Goal: Task Accomplishment & Management: Complete application form

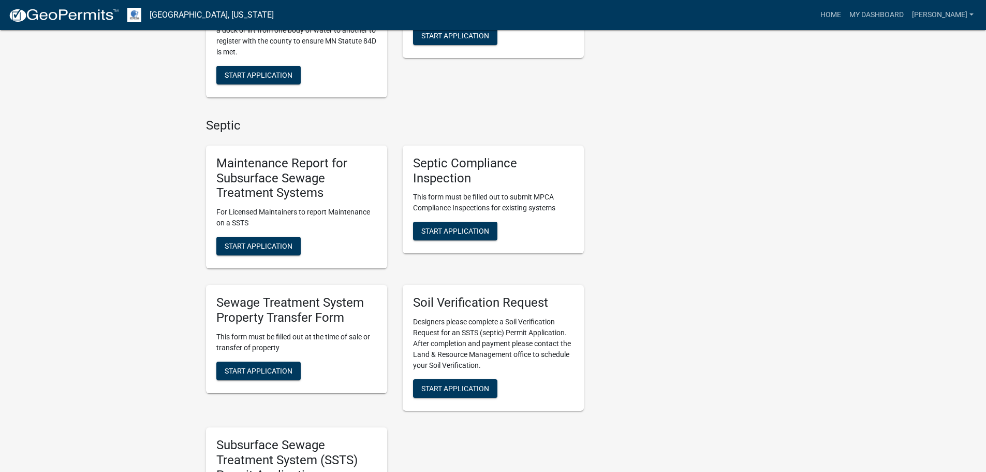
scroll to position [621, 0]
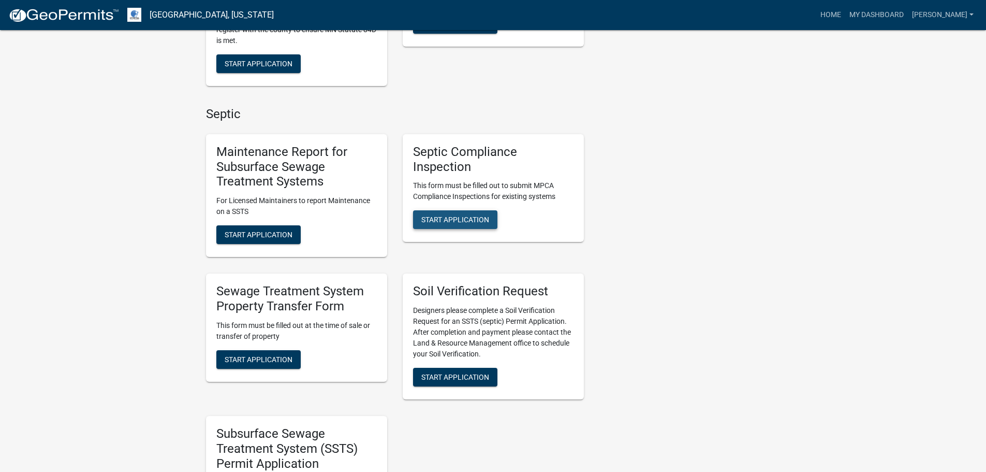
click at [449, 220] on span "Start Application" at bounding box center [455, 219] width 68 height 8
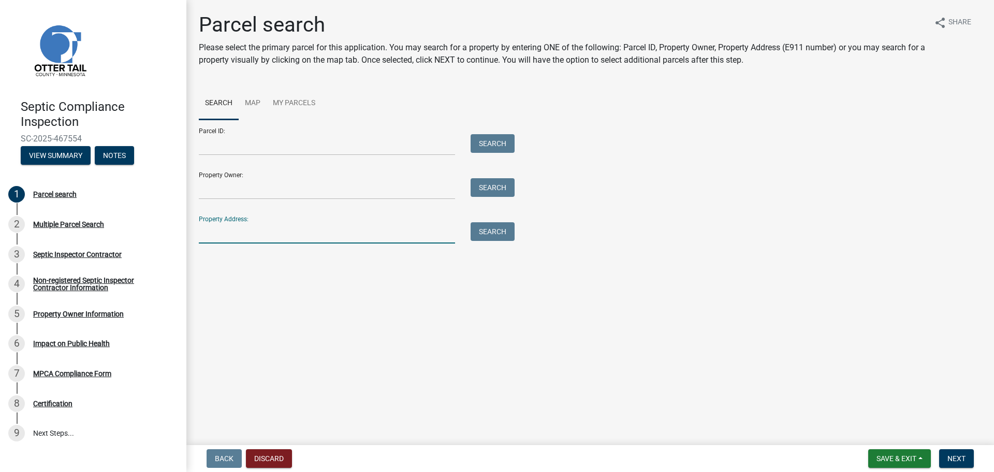
click at [213, 236] on input "Property Address:" at bounding box center [327, 232] width 256 height 21
type input "45041"
click at [495, 235] on button "Search" at bounding box center [493, 231] width 44 height 19
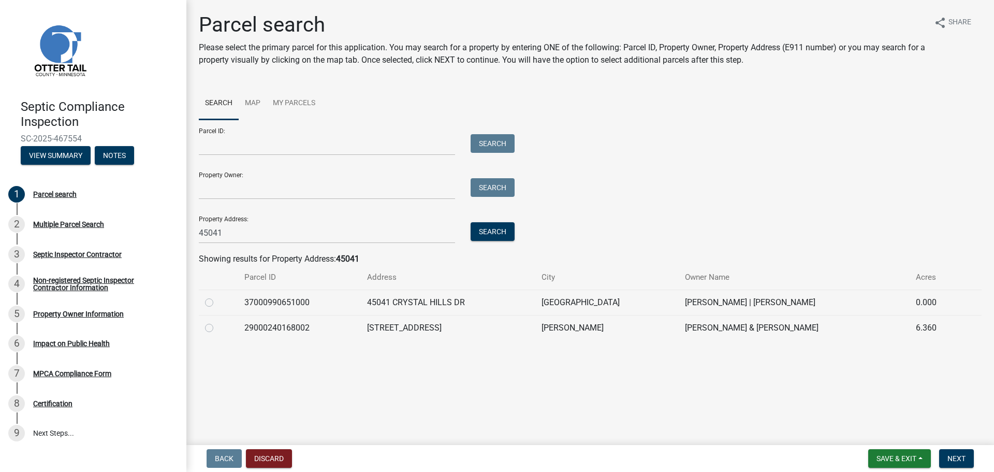
click at [217, 322] on label at bounding box center [217, 322] width 0 height 0
click at [217, 328] on input "radio" at bounding box center [220, 325] width 7 height 7
radio input "true"
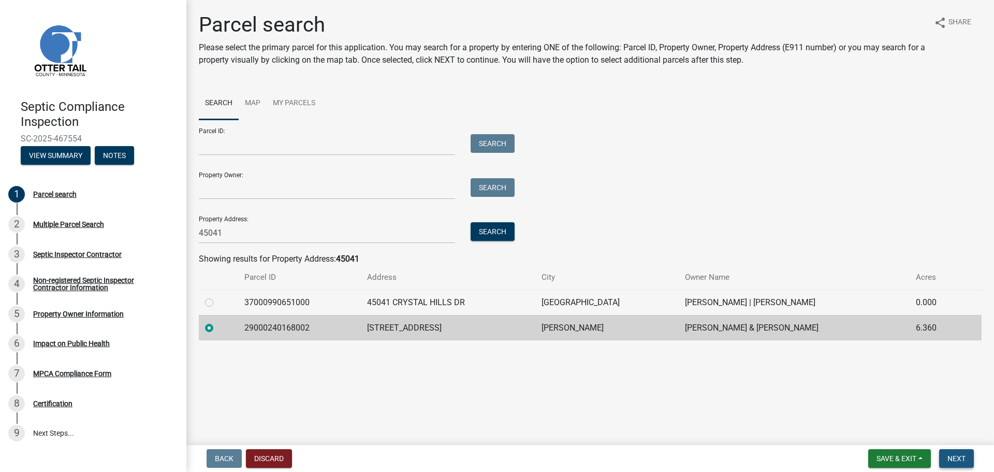
click at [957, 459] on span "Next" at bounding box center [957, 458] width 18 height 8
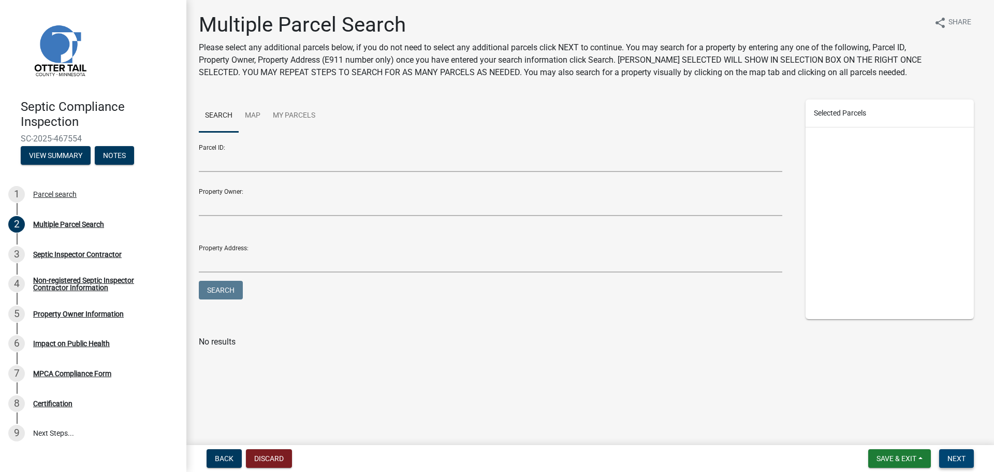
click at [953, 454] on span "Next" at bounding box center [957, 458] width 18 height 8
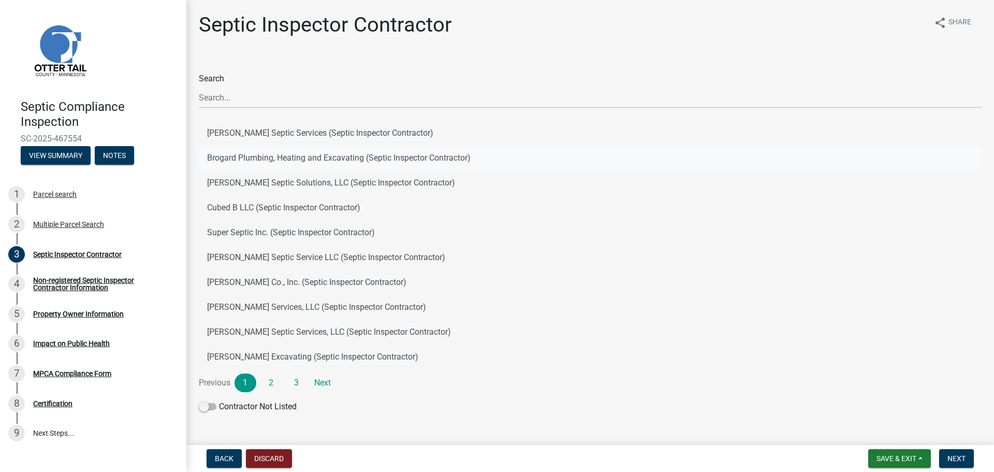
click at [374, 157] on button "Brogard Plumbing, Heating and Excavating (Septic Inspector Contractor)" at bounding box center [590, 158] width 783 height 25
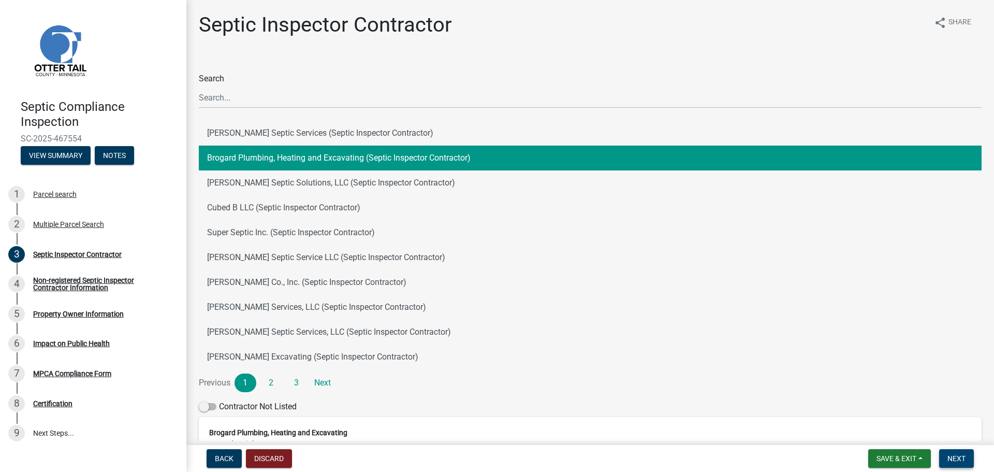
click at [958, 458] on span "Next" at bounding box center [957, 458] width 18 height 8
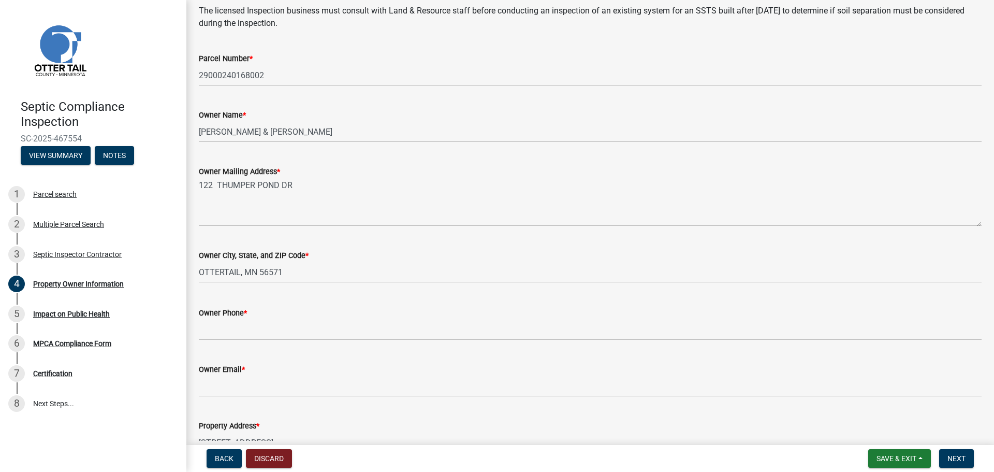
scroll to position [155, 0]
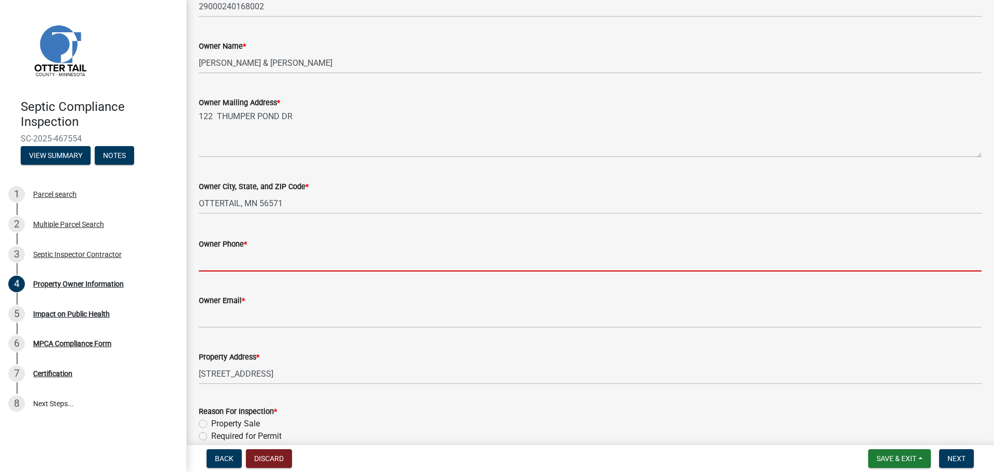
click at [223, 264] on input "Owner Phone *" at bounding box center [590, 260] width 783 height 21
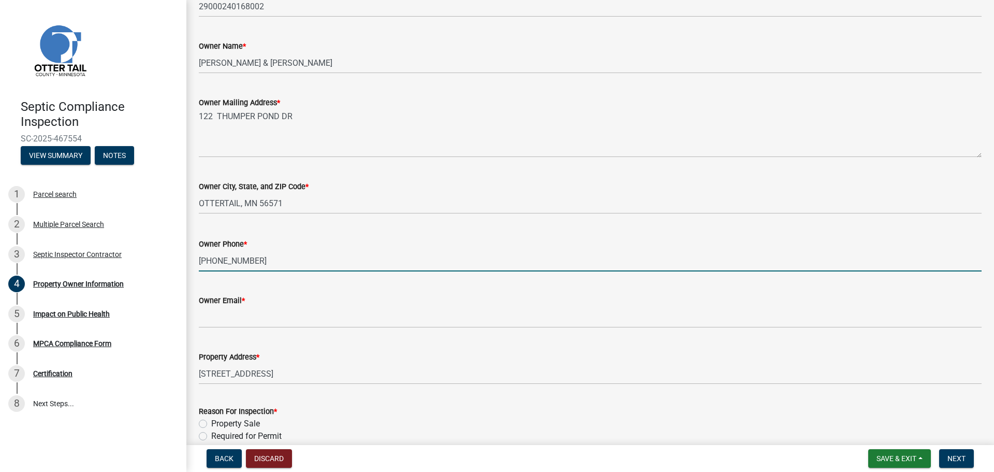
type input "[PHONE_NUMBER]"
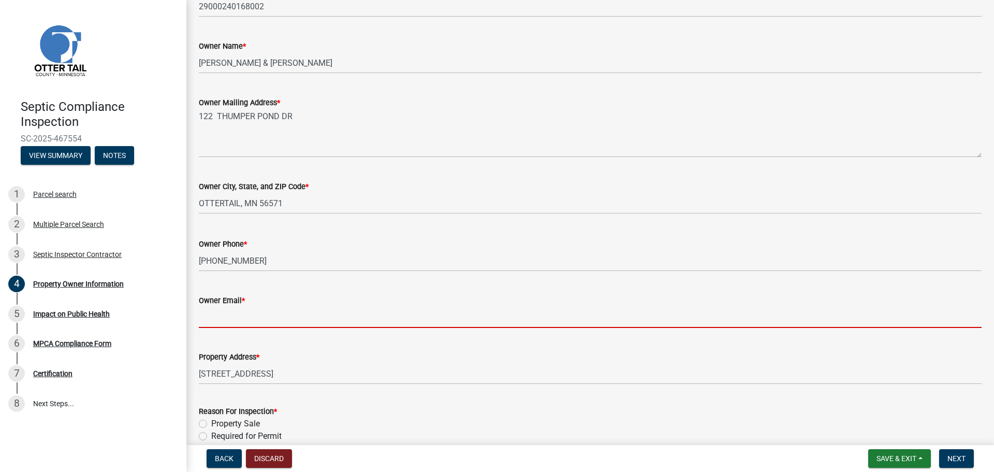
click at [219, 321] on input "Owner Email *" at bounding box center [590, 317] width 783 height 21
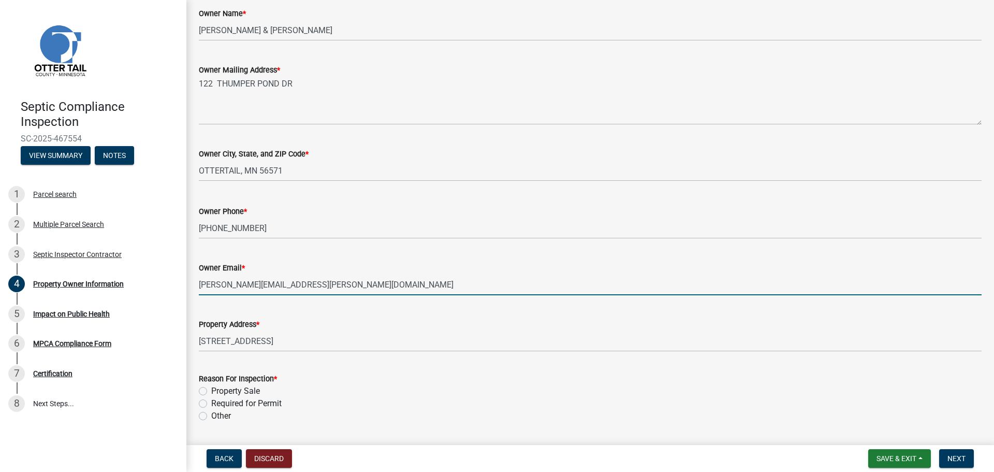
scroll to position [207, 0]
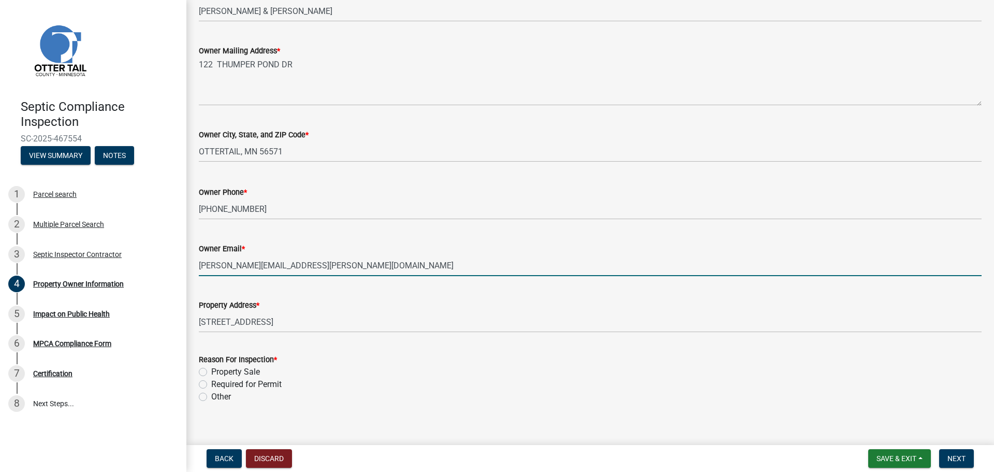
type input "[PERSON_NAME][EMAIL_ADDRESS][PERSON_NAME][DOMAIN_NAME]"
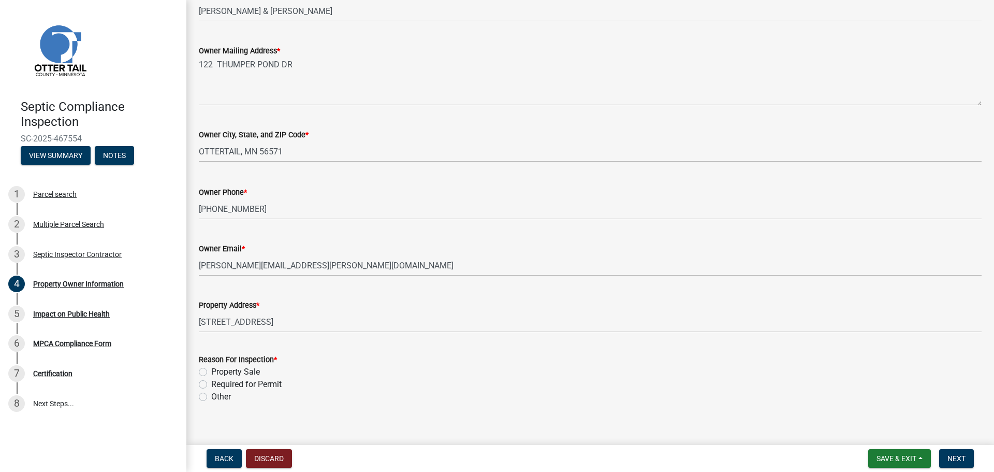
click at [211, 372] on label "Property Sale" at bounding box center [235, 372] width 49 height 12
click at [211, 372] on input "Property Sale" at bounding box center [214, 369] width 7 height 7
radio input "true"
click at [952, 459] on span "Next" at bounding box center [957, 458] width 18 height 8
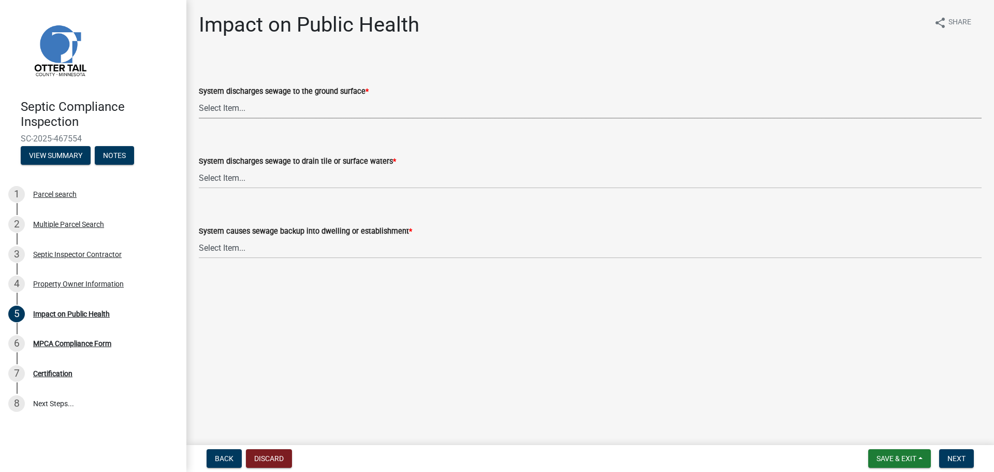
click at [235, 108] on select "Select Item... Yes No" at bounding box center [590, 107] width 783 height 21
click at [199, 97] on select "Select Item... Yes No" at bounding box center [590, 107] width 783 height 21
select select "9c5ef684-d0d4-4879-ab12-905ddbd81a72"
click at [221, 181] on select "Select Item... Yes No" at bounding box center [590, 177] width 783 height 21
click at [199, 167] on select "Select Item... Yes No" at bounding box center [590, 177] width 783 height 21
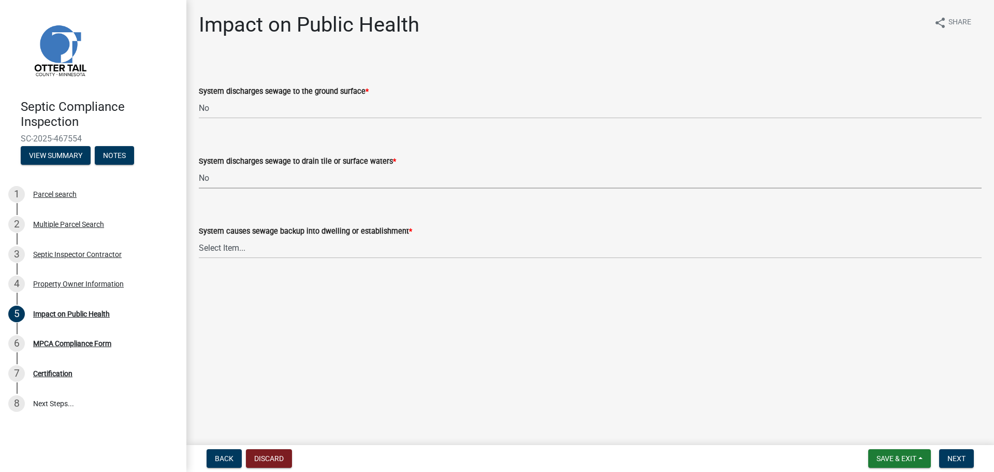
select select "7d491a2b-e9f0-4952-b474-53ca749b22af"
click at [231, 250] on select "Select Item... Yes No" at bounding box center [590, 247] width 783 height 21
click at [199, 237] on select "Select Item... Yes No" at bounding box center [590, 247] width 783 height 21
select select "6e07b46b-a403-4f3e-b4fc-218acc732c01"
click at [954, 460] on span "Next" at bounding box center [957, 458] width 18 height 8
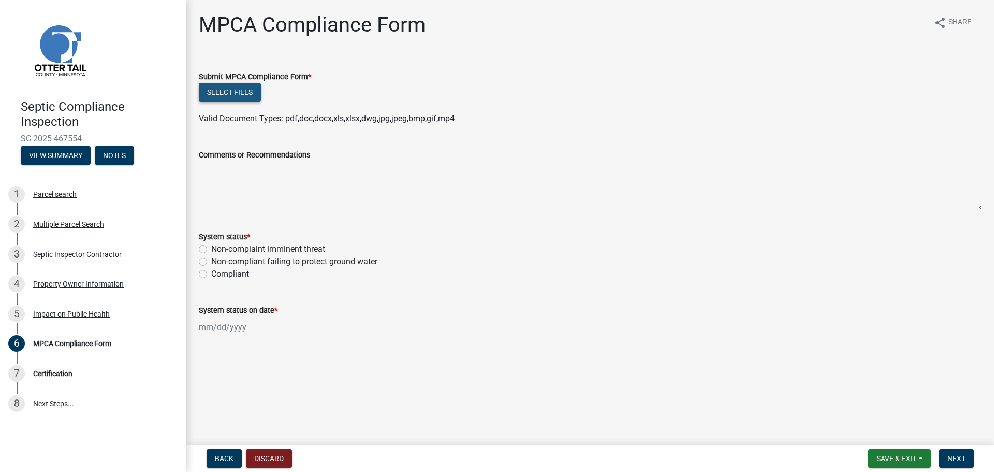
click at [234, 96] on button "Select files" at bounding box center [230, 92] width 62 height 19
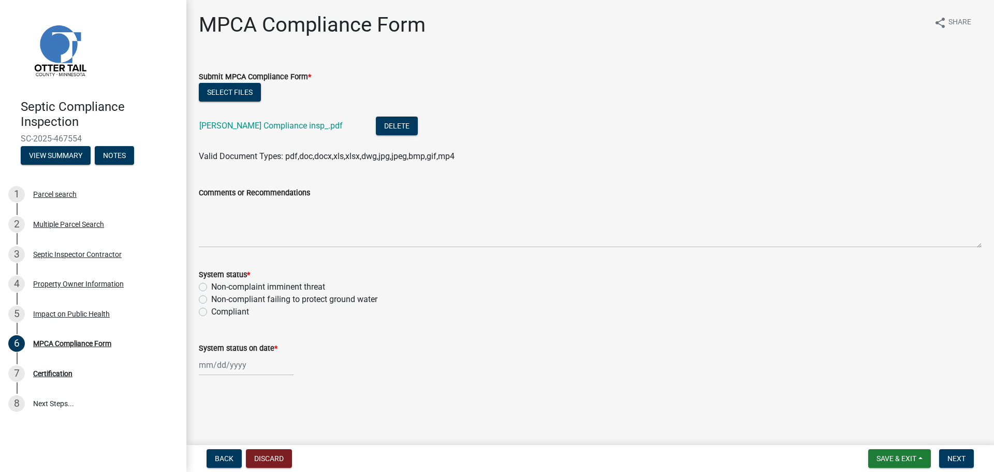
click at [211, 313] on label "Compliant" at bounding box center [230, 312] width 38 height 12
click at [211, 312] on input "Compliant" at bounding box center [214, 309] width 7 height 7
radio input "true"
select select "8"
select select "2025"
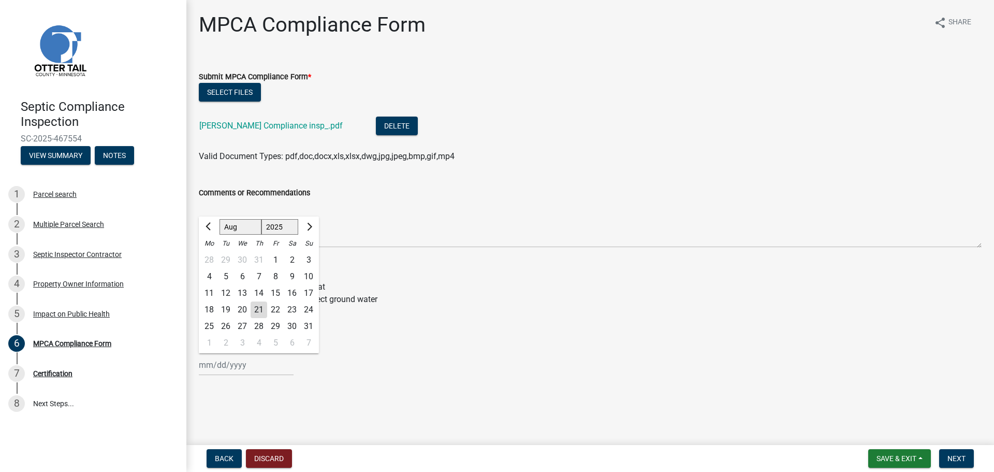
click at [228, 369] on input "System status on date *" at bounding box center [246, 364] width 95 height 21
click at [258, 312] on div "21" at bounding box center [259, 309] width 17 height 17
type input "[DATE]"
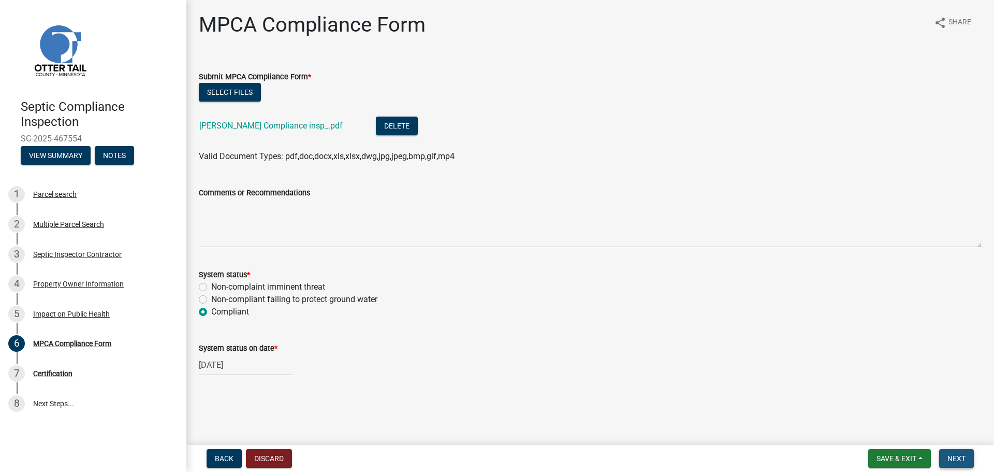
click at [958, 459] on span "Next" at bounding box center [957, 458] width 18 height 8
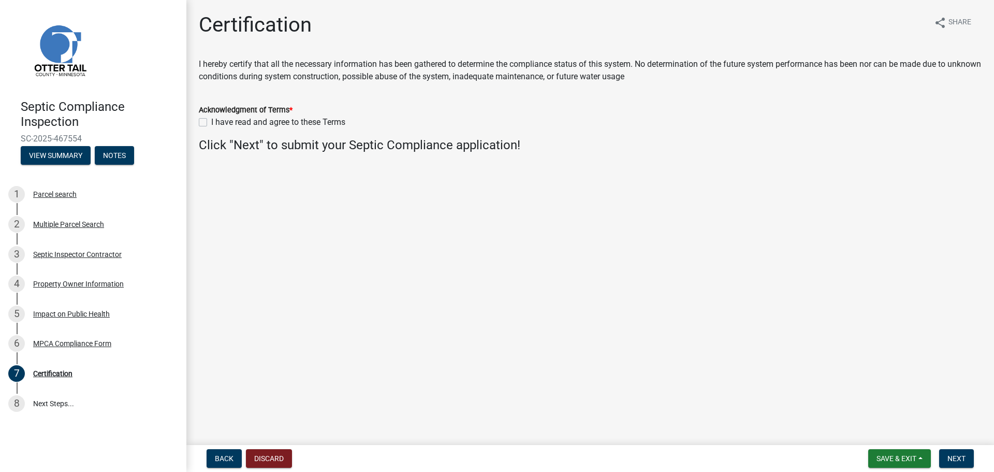
click at [211, 123] on label "I have read and agree to these Terms" at bounding box center [278, 122] width 134 height 12
click at [211, 123] on input "I have read and agree to these Terms" at bounding box center [214, 119] width 7 height 7
checkbox input "true"
click at [955, 457] on span "Next" at bounding box center [957, 458] width 18 height 8
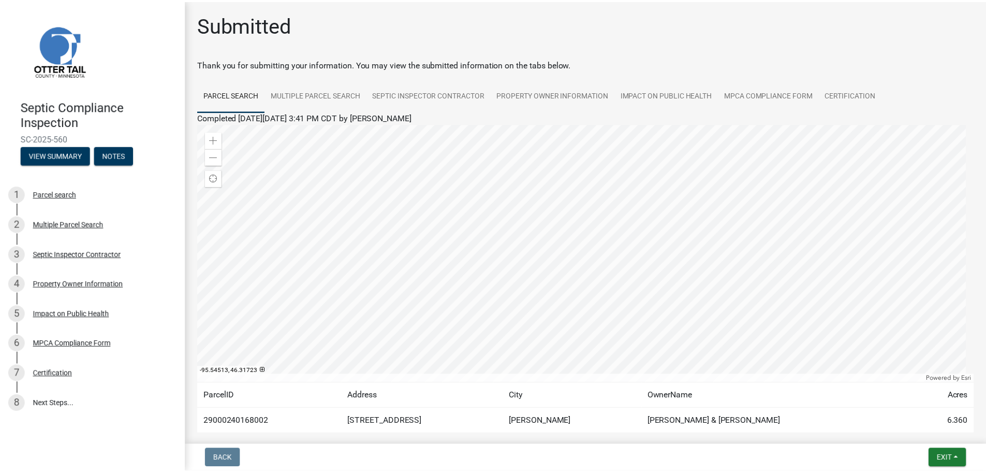
scroll to position [54, 0]
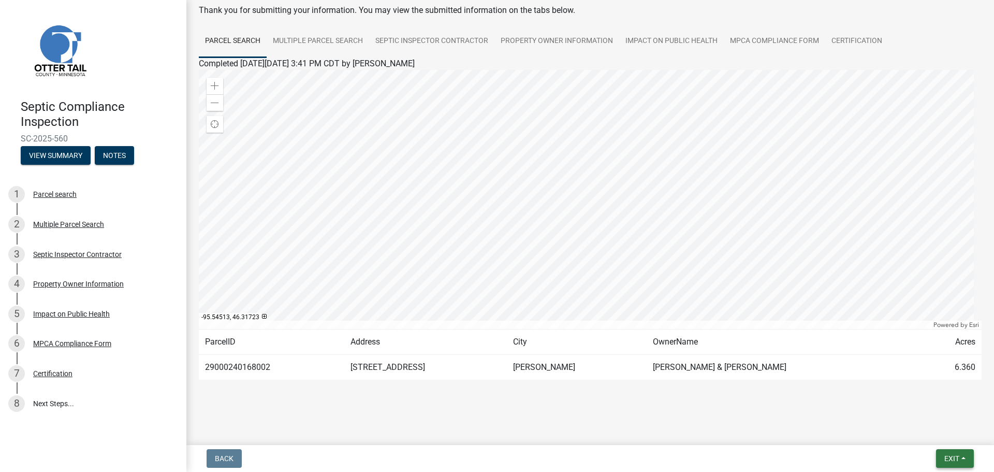
click at [952, 458] on span "Exit" at bounding box center [951, 458] width 15 height 8
click at [937, 433] on button "Save & Exit" at bounding box center [932, 431] width 83 height 25
